Goal: Find specific page/section: Find specific page/section

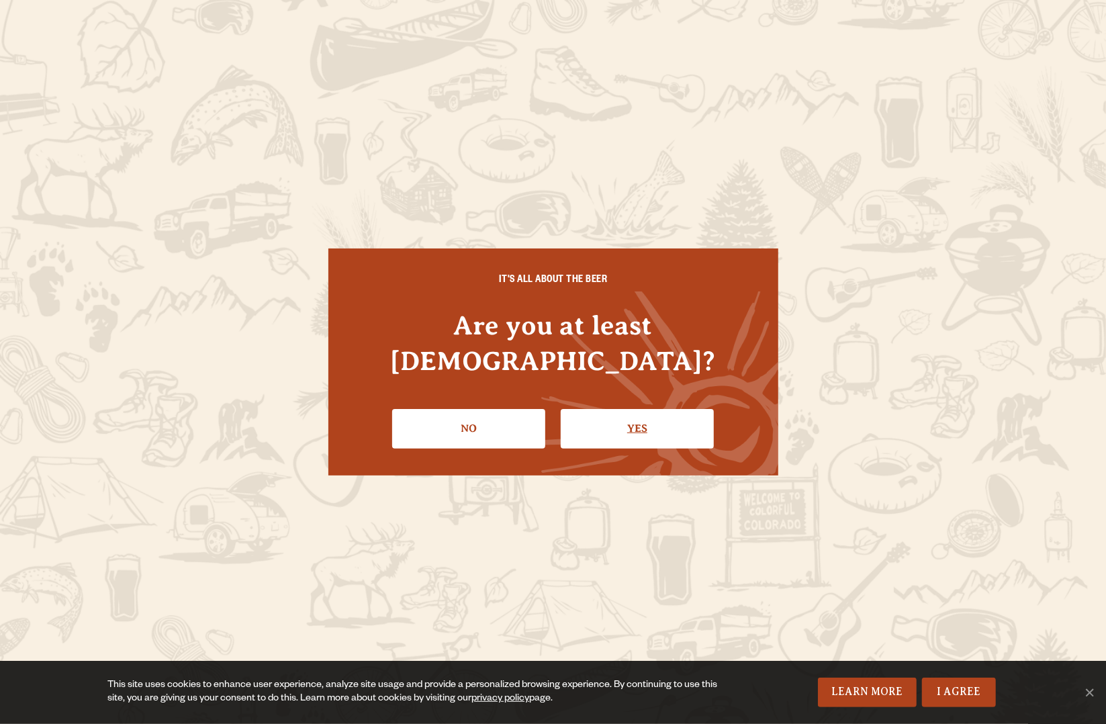
click at [640, 409] on link "Yes" at bounding box center [637, 428] width 153 height 39
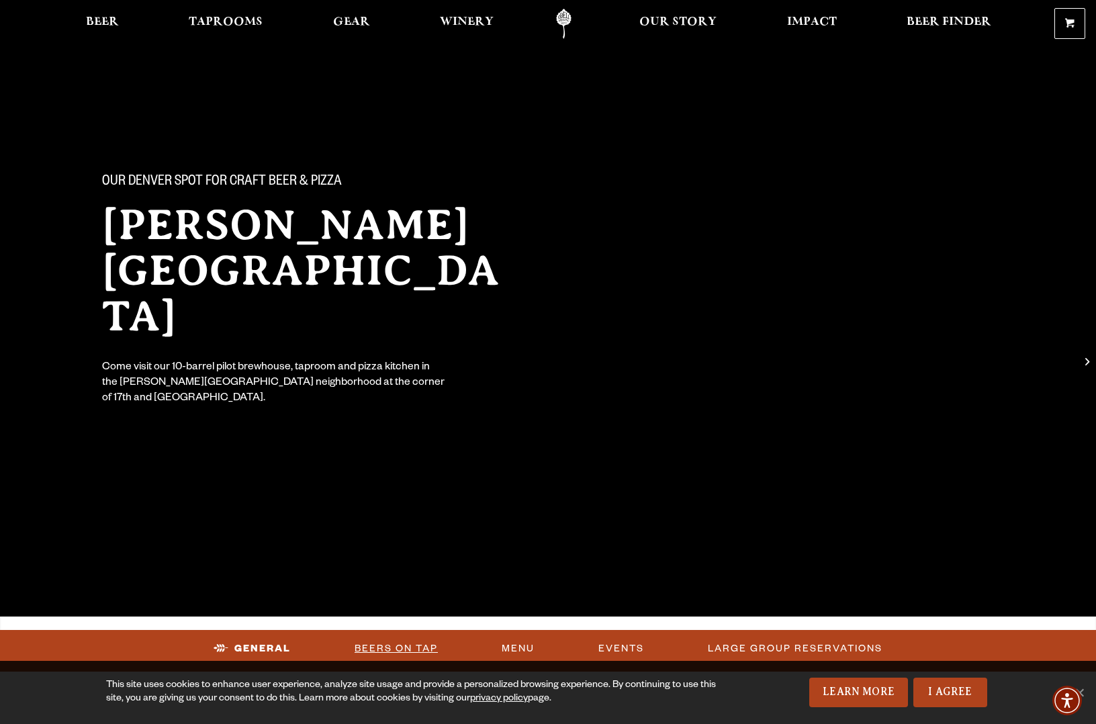
click at [395, 644] on link "Beers On Tap" at bounding box center [396, 648] width 94 height 31
click at [246, 18] on span "Taprooms" at bounding box center [226, 22] width 74 height 11
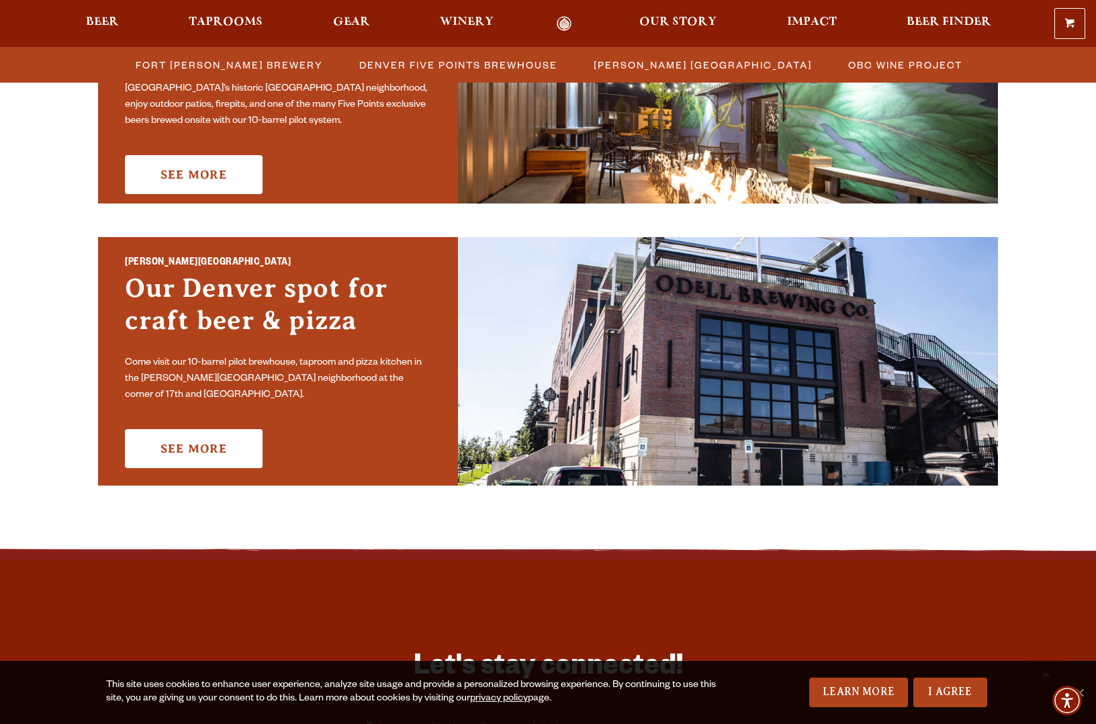
scroll to position [873, 0]
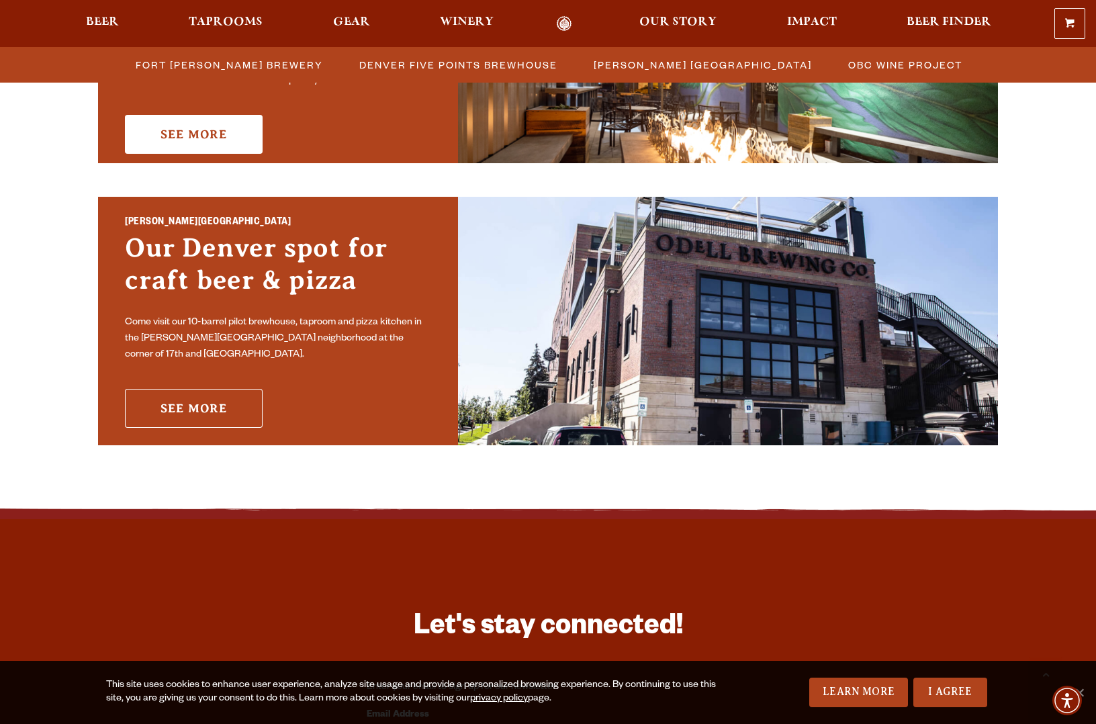
click at [219, 408] on link "See More" at bounding box center [194, 408] width 138 height 39
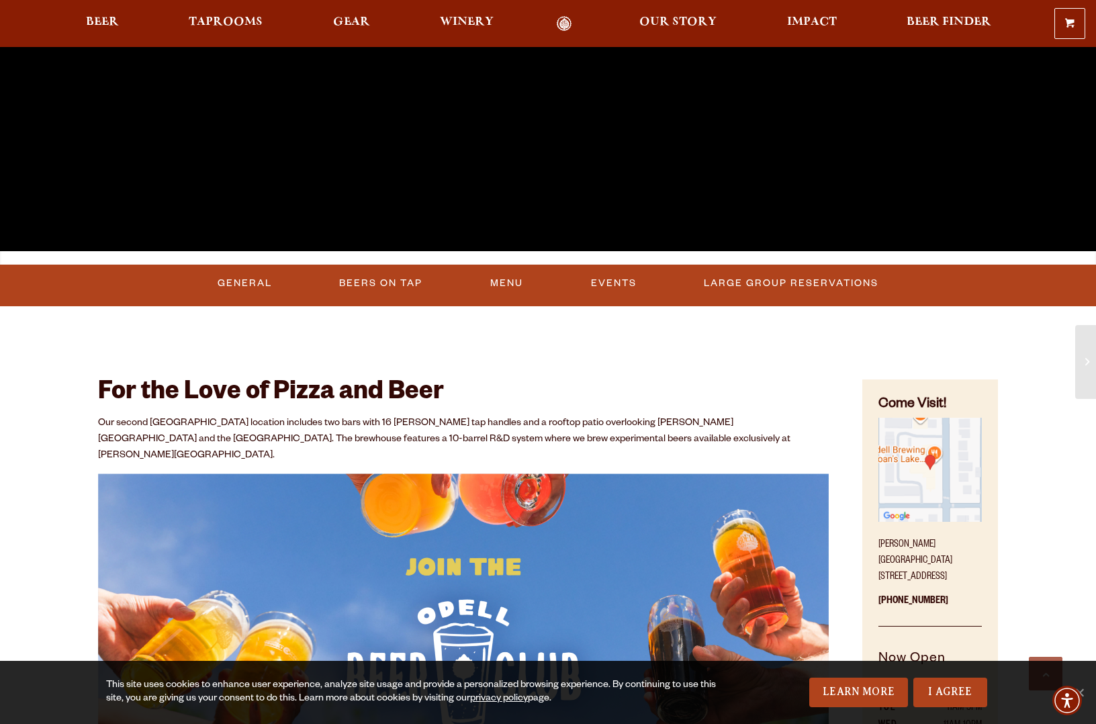
scroll to position [403, 0]
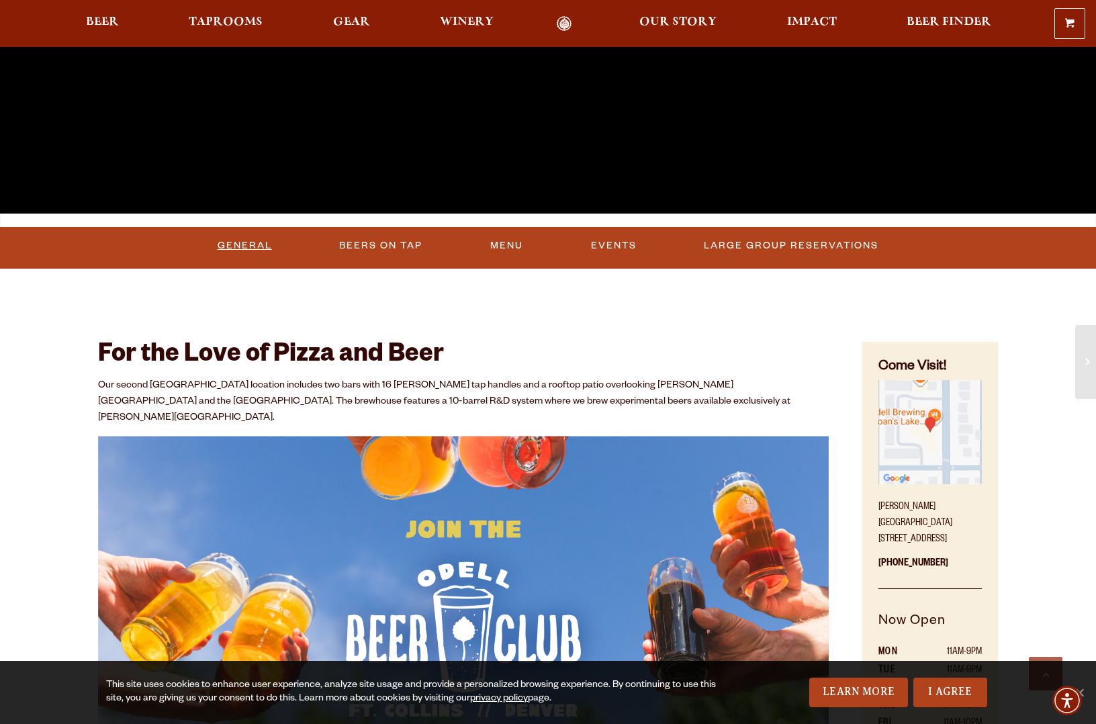
click at [242, 244] on link "General" at bounding box center [244, 245] width 65 height 31
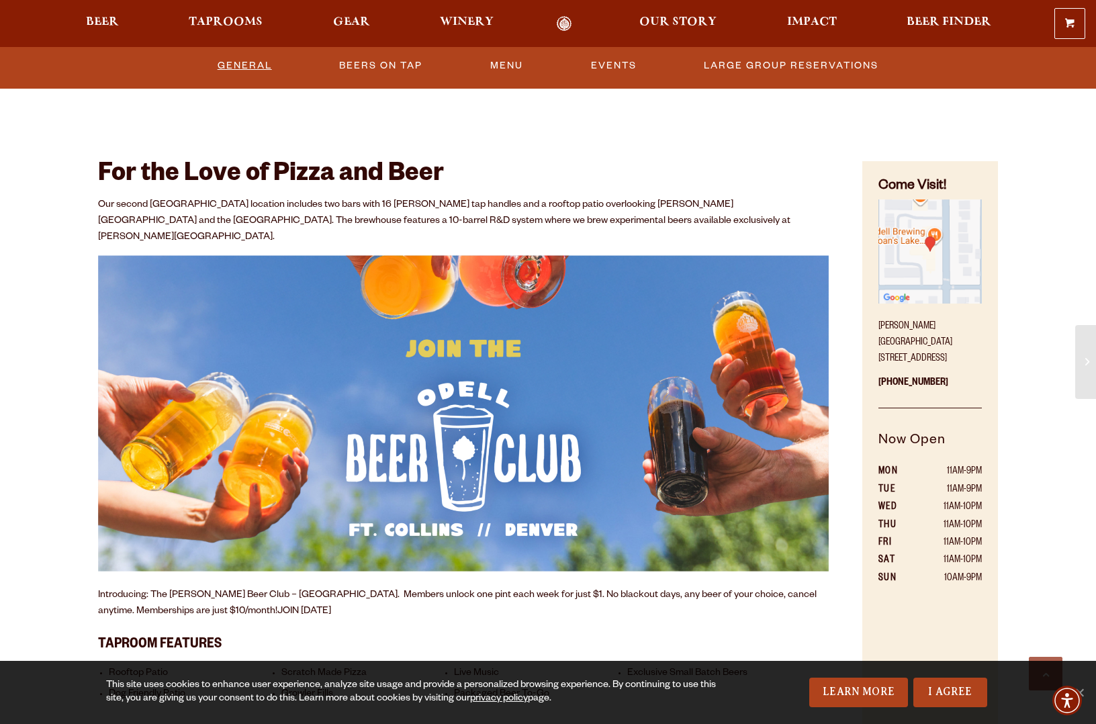
scroll to position [358, 0]
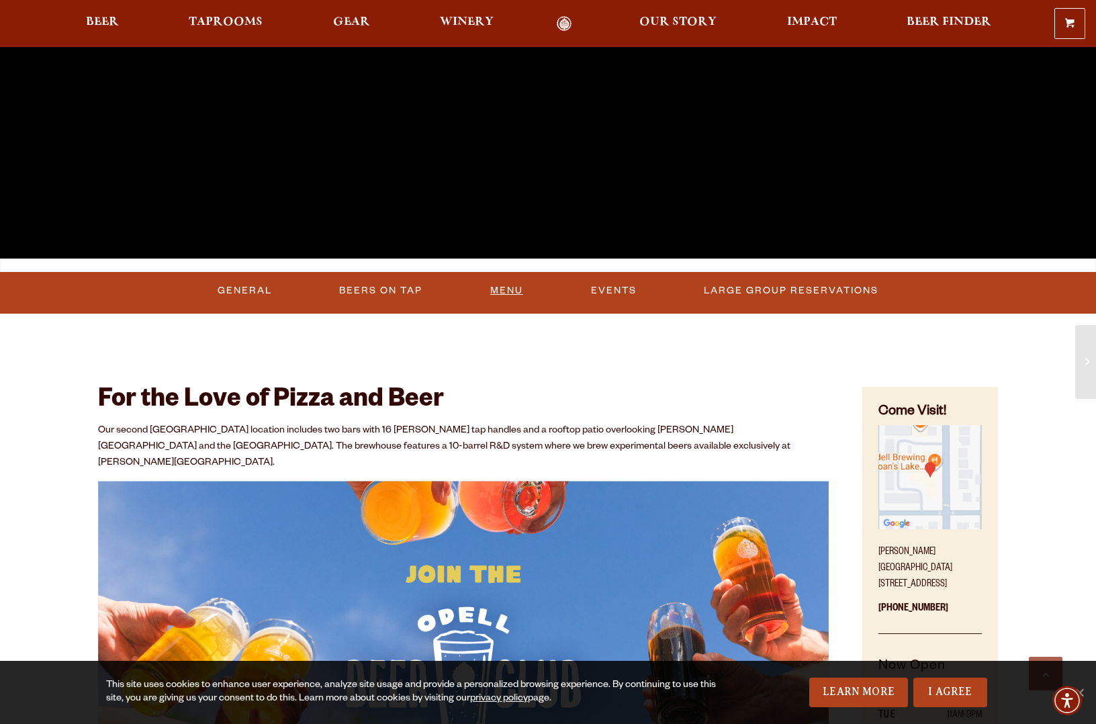
click at [516, 291] on link "Menu" at bounding box center [507, 290] width 44 height 31
